Goal: Check status

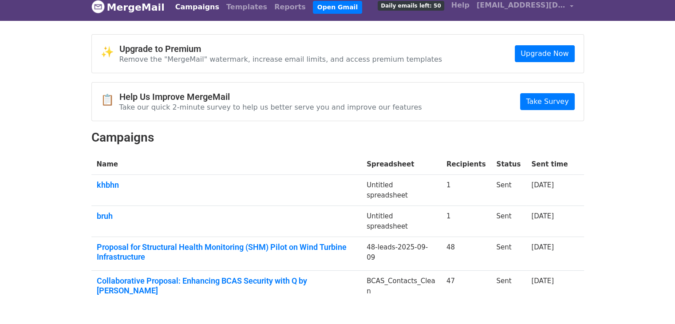
scroll to position [8, 0]
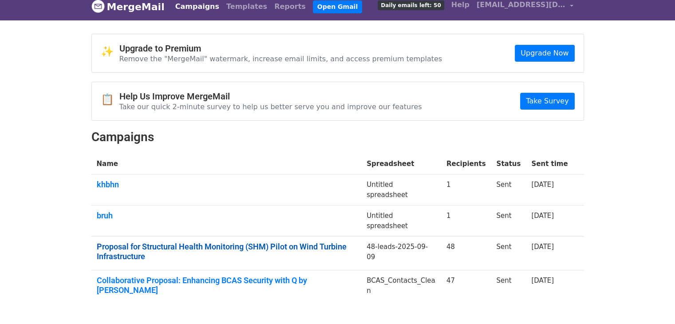
click at [249, 251] on link "Proposal for Structural Health Monitoring (SHM) Pilot on Wind Turbine Infrastru…" at bounding box center [226, 251] width 259 height 19
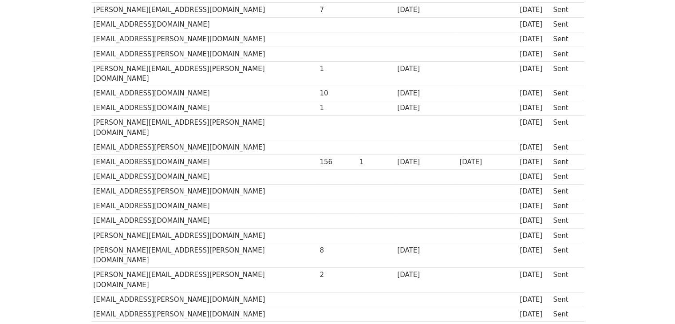
scroll to position [196, 0]
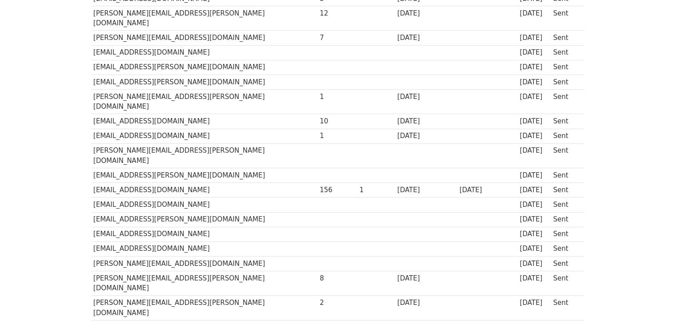
scroll to position [169, 0]
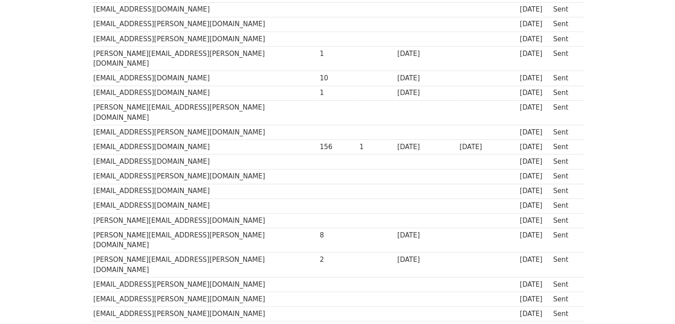
scroll to position [220, 0]
